Goal: Communication & Community: Connect with others

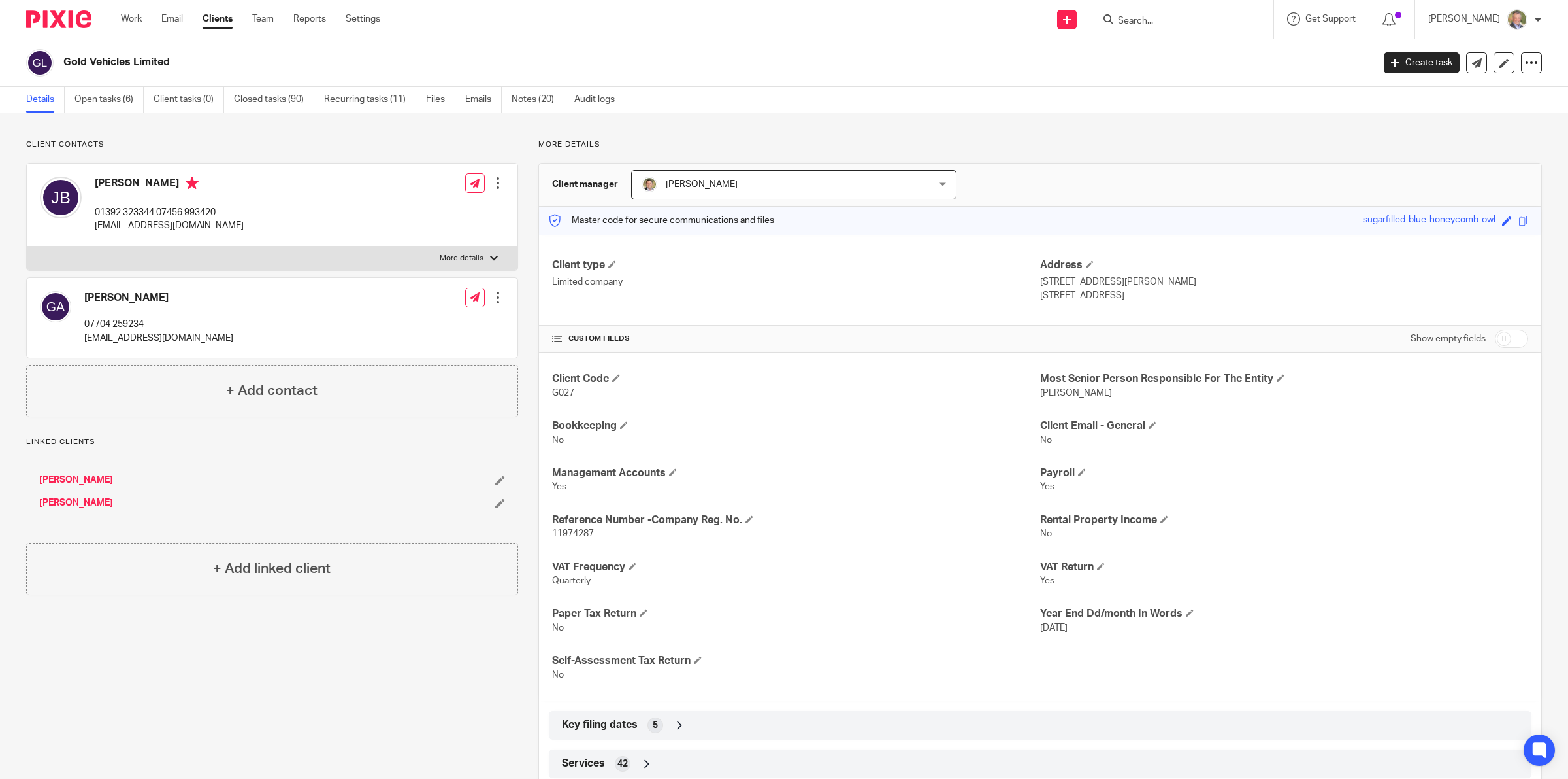
drag, startPoint x: 1150, startPoint y: 23, endPoint x: 1166, endPoint y: 20, distance: 16.3
click at [1151, 23] on input "Search" at bounding box center [1175, 21] width 118 height 12
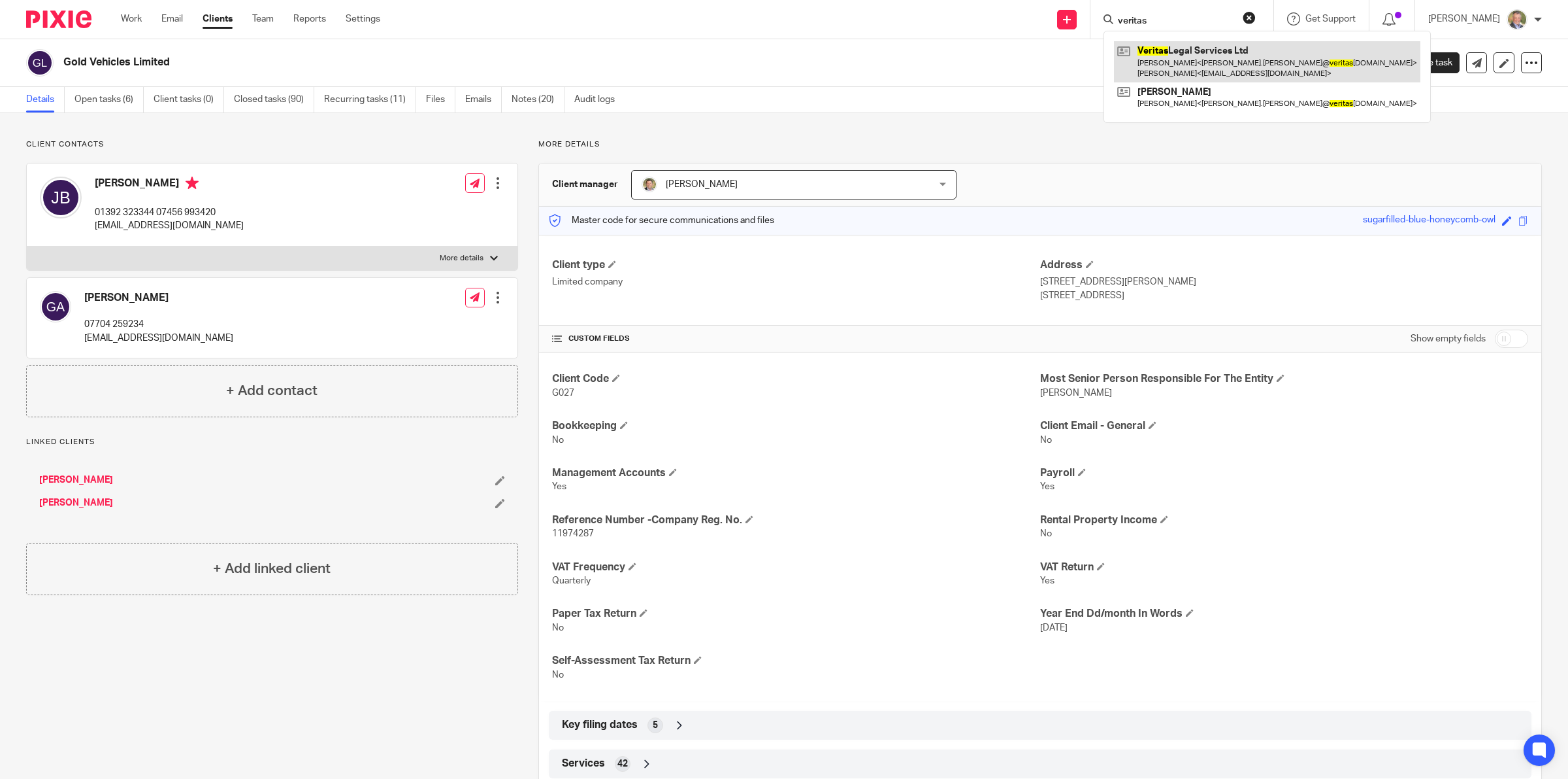
type input "veritas"
click at [1185, 50] on link at bounding box center [1268, 61] width 307 height 40
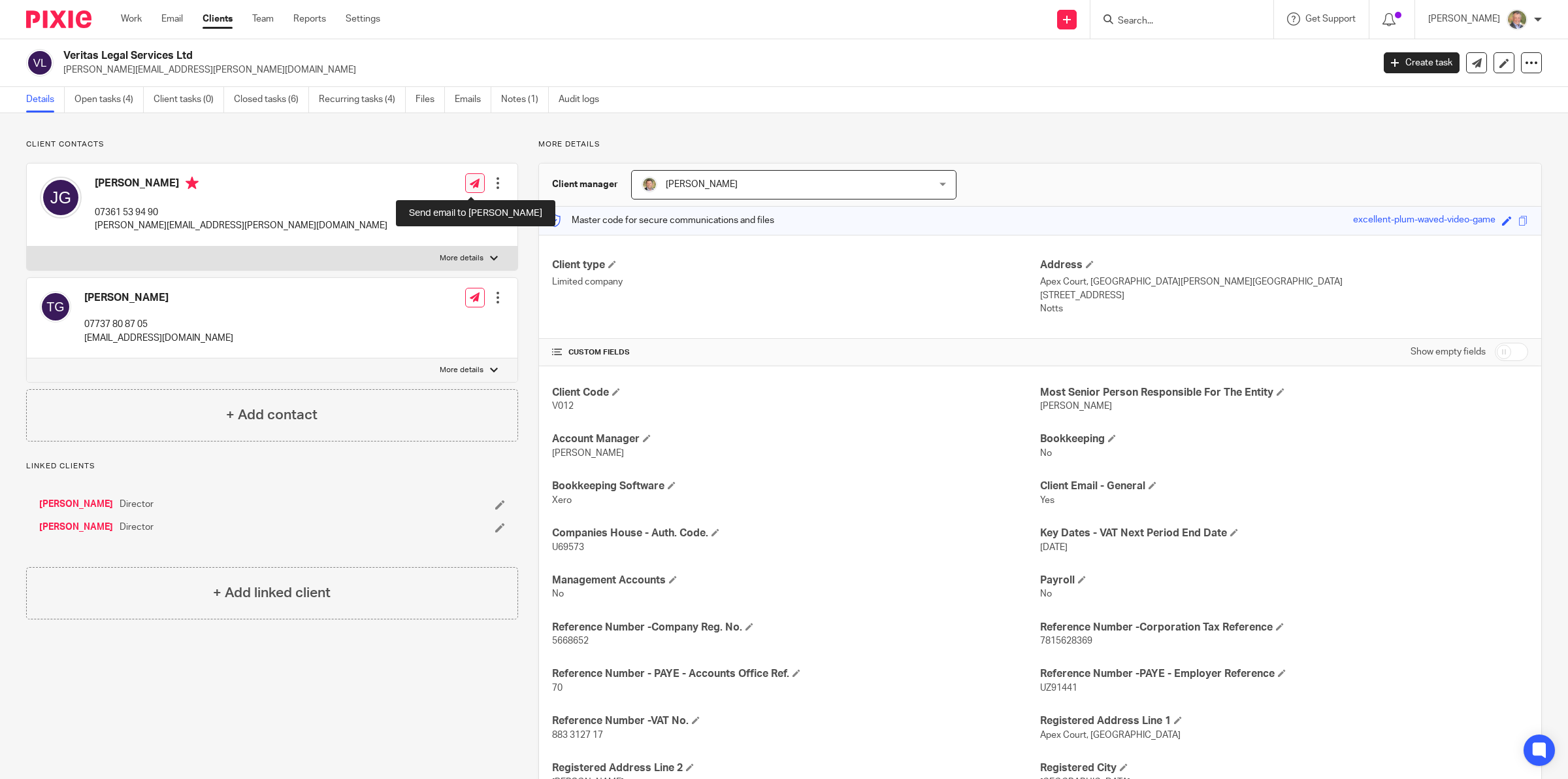
click at [470, 174] on link at bounding box center [475, 183] width 20 height 20
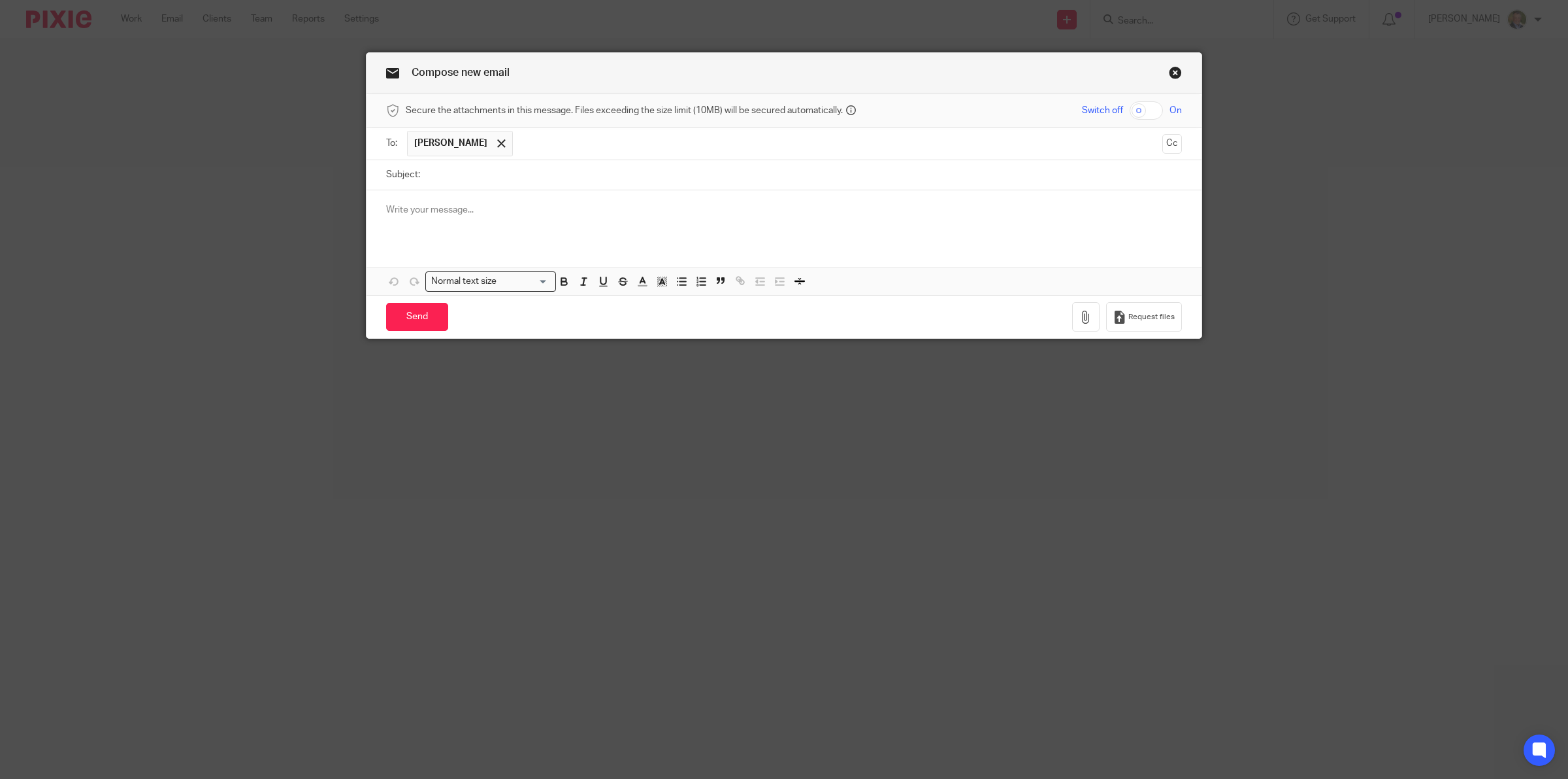
click at [435, 173] on input "Subject:" at bounding box center [804, 175] width 755 height 29
type input "Catch up"
click at [455, 211] on p at bounding box center [784, 210] width 796 height 13
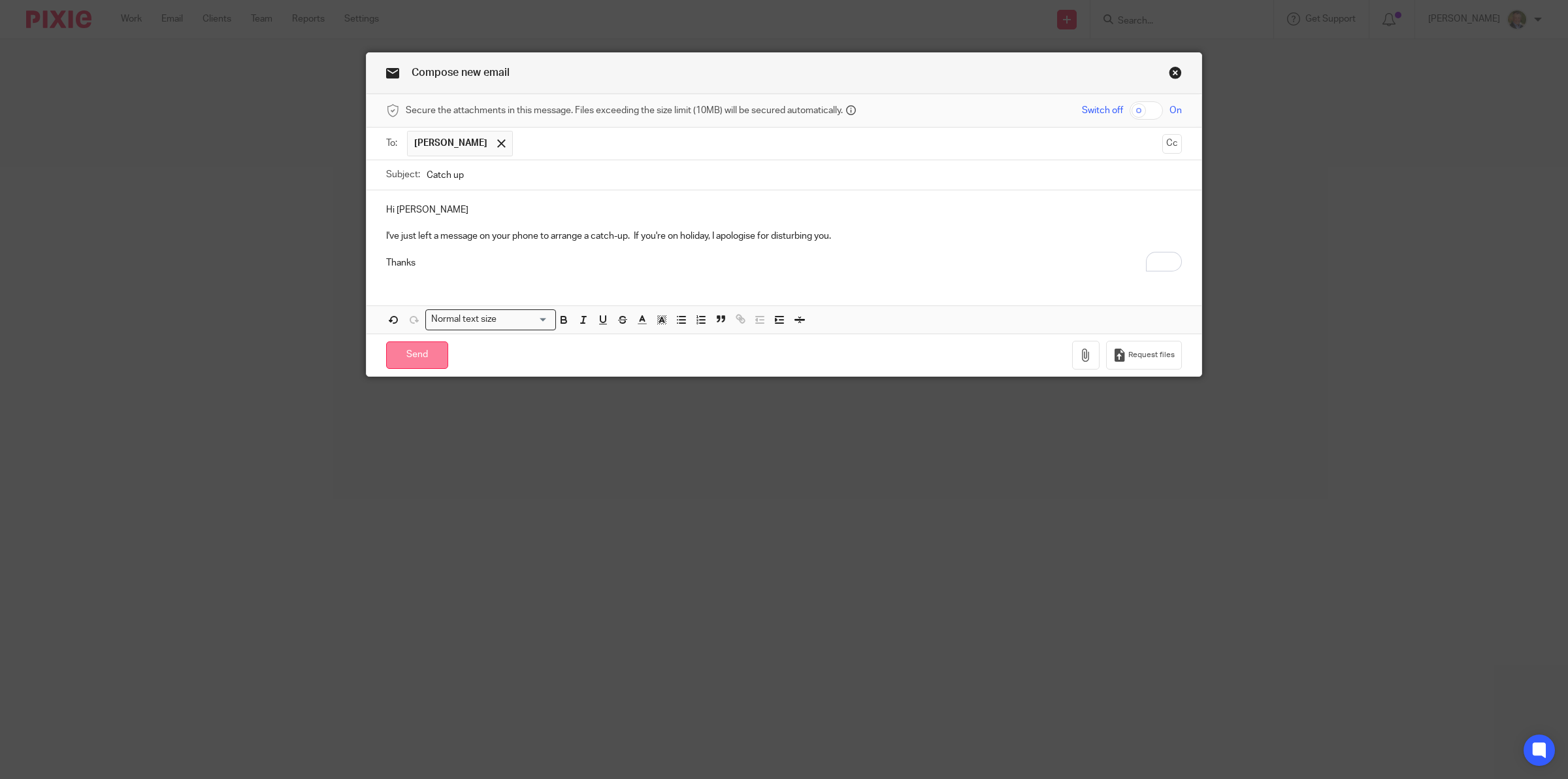
click at [412, 357] on input "Send" at bounding box center [417, 355] width 62 height 28
